Goal: Task Accomplishment & Management: Complete application form

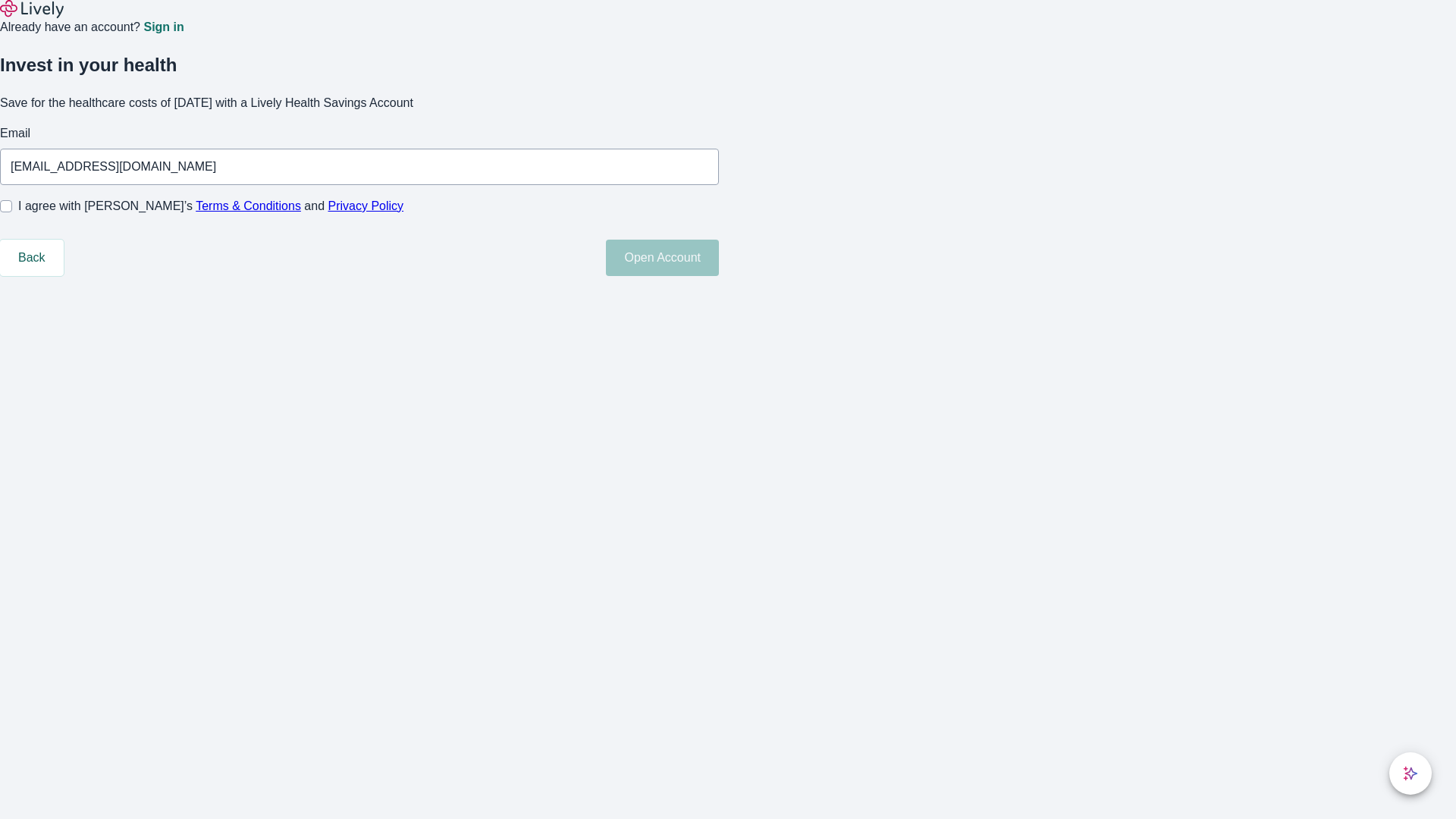
click at [12, 213] on input "I agree with Lively’s Terms & Conditions and Privacy Policy" at bounding box center [6, 206] width 12 height 12
checkbox input "true"
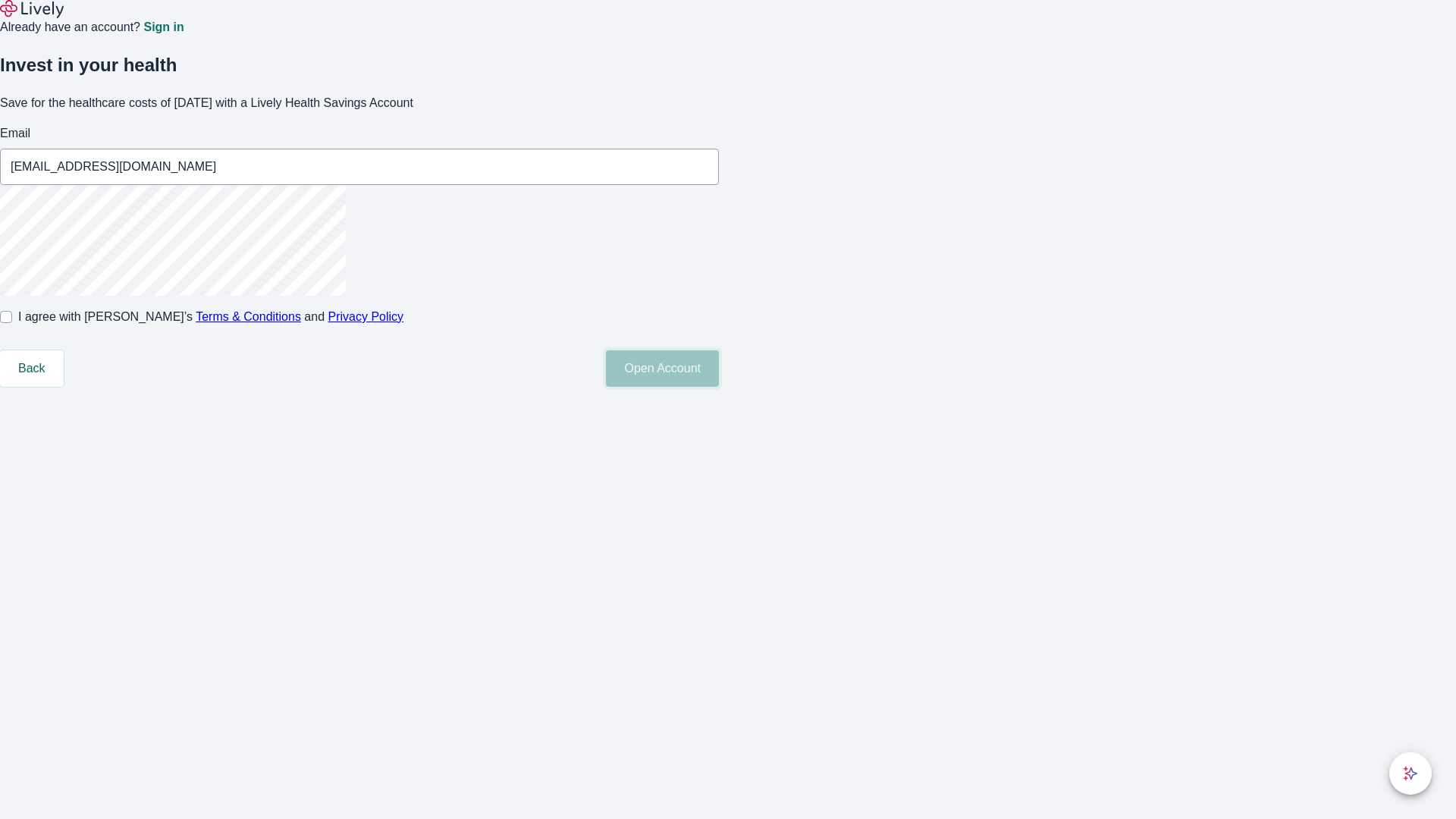
click at [719, 387] on button "Open Account" at bounding box center [662, 368] width 113 height 37
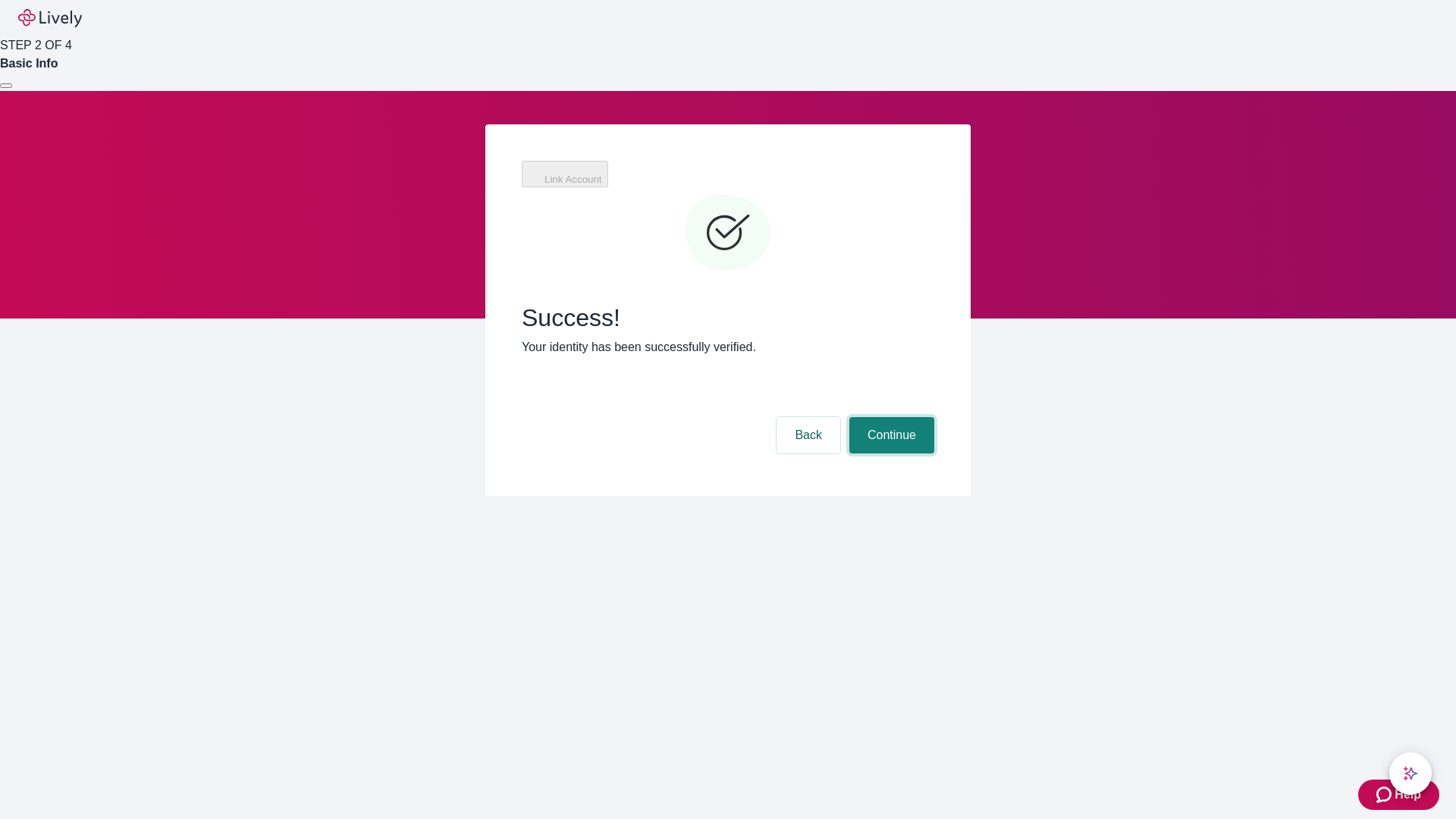
click at [889, 417] on button "Continue" at bounding box center [891, 435] width 85 height 37
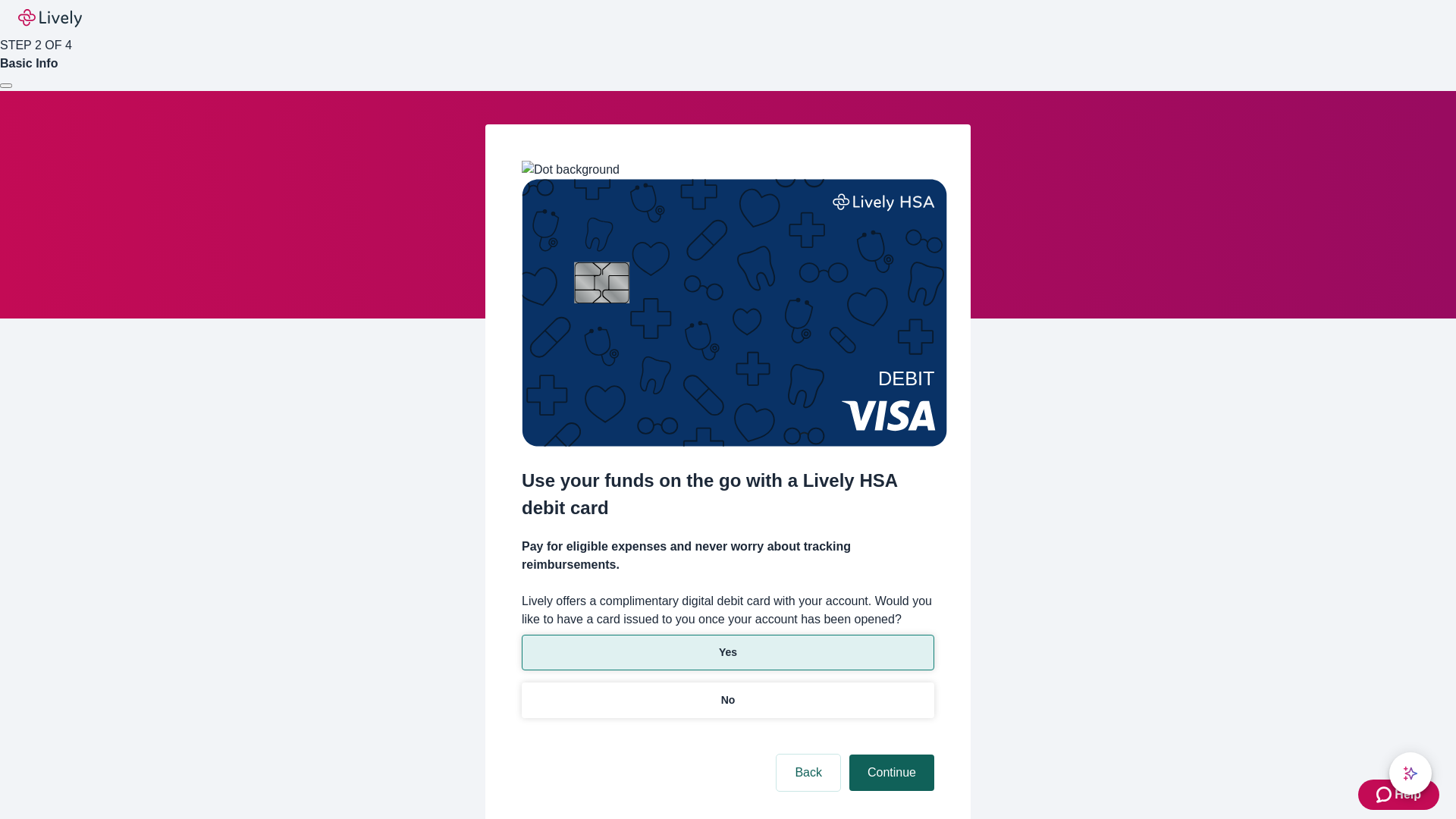
click at [727, 645] on p "Yes" at bounding box center [727, 652] width 18 height 16
click at [889, 754] on button "Continue" at bounding box center [891, 772] width 85 height 37
